Goal: Find specific page/section: Find specific page/section

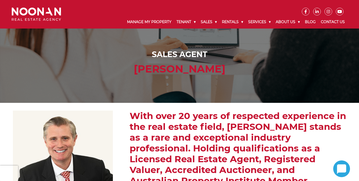
scroll to position [57, 0]
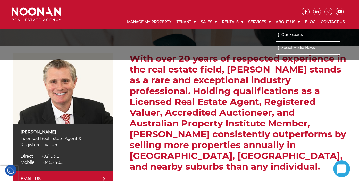
click at [281, 24] on link "About Us" at bounding box center [287, 21] width 29 height 13
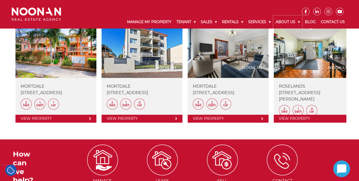
scroll to position [347, 0]
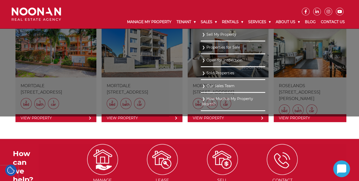
click at [219, 84] on link "Our Sales Team" at bounding box center [233, 86] width 62 height 7
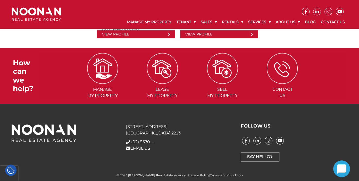
scroll to position [183, 0]
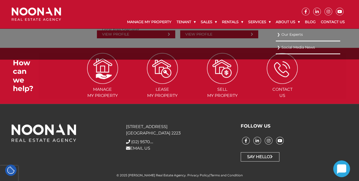
click at [284, 35] on link "Our Experts" at bounding box center [308, 34] width 62 height 7
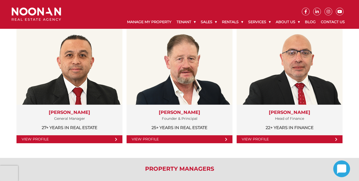
scroll to position [103, 0]
